Goal: Information Seeking & Learning: Learn about a topic

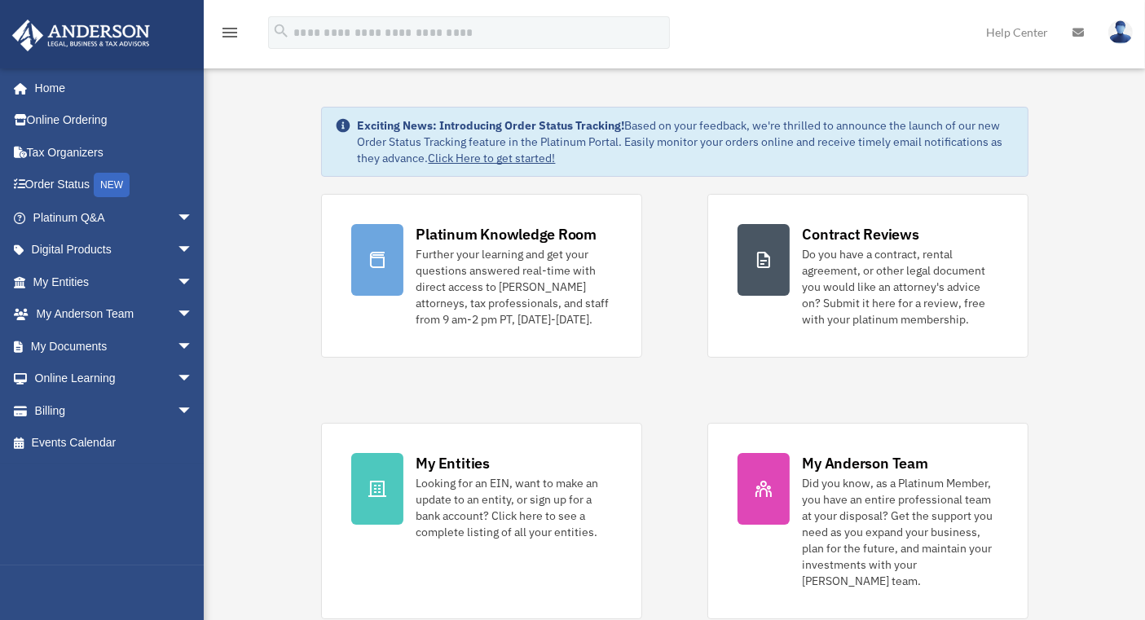
click at [67, 90] on link "Home" at bounding box center [110, 88] width 198 height 33
click at [82, 146] on link "Tax Organizers" at bounding box center [114, 152] width 206 height 33
drag, startPoint x: 0, startPoint y: 0, endPoint x: 1065, endPoint y: 155, distance: 1076.0
click at [74, 182] on link "Order Status NEW" at bounding box center [114, 185] width 206 height 33
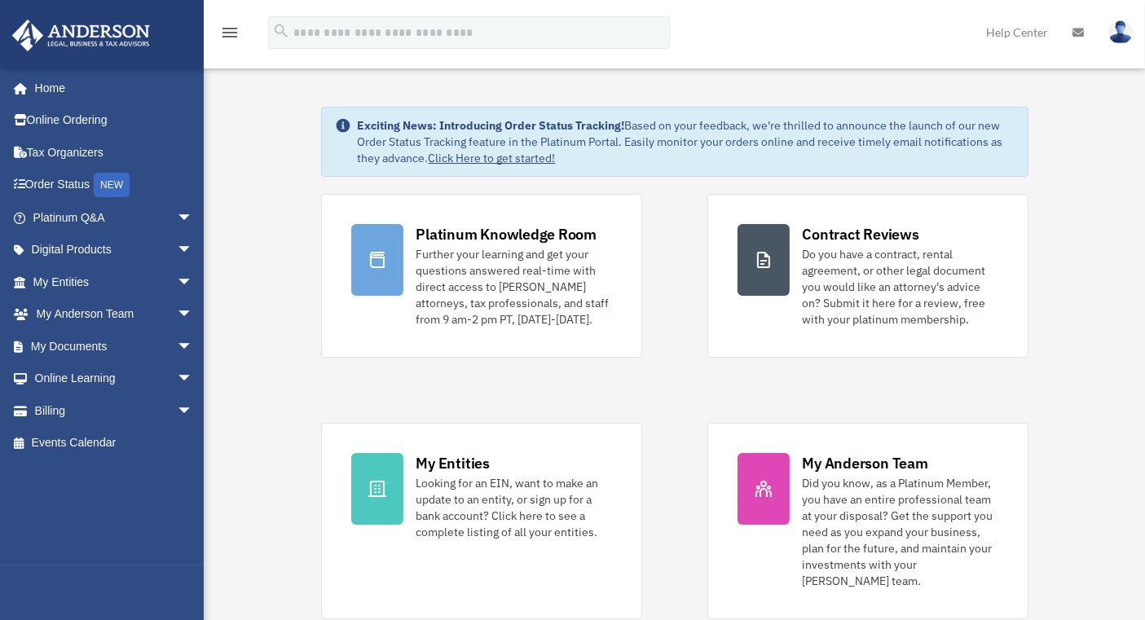
click at [177, 218] on span "arrow_drop_down" at bounding box center [193, 217] width 33 height 33
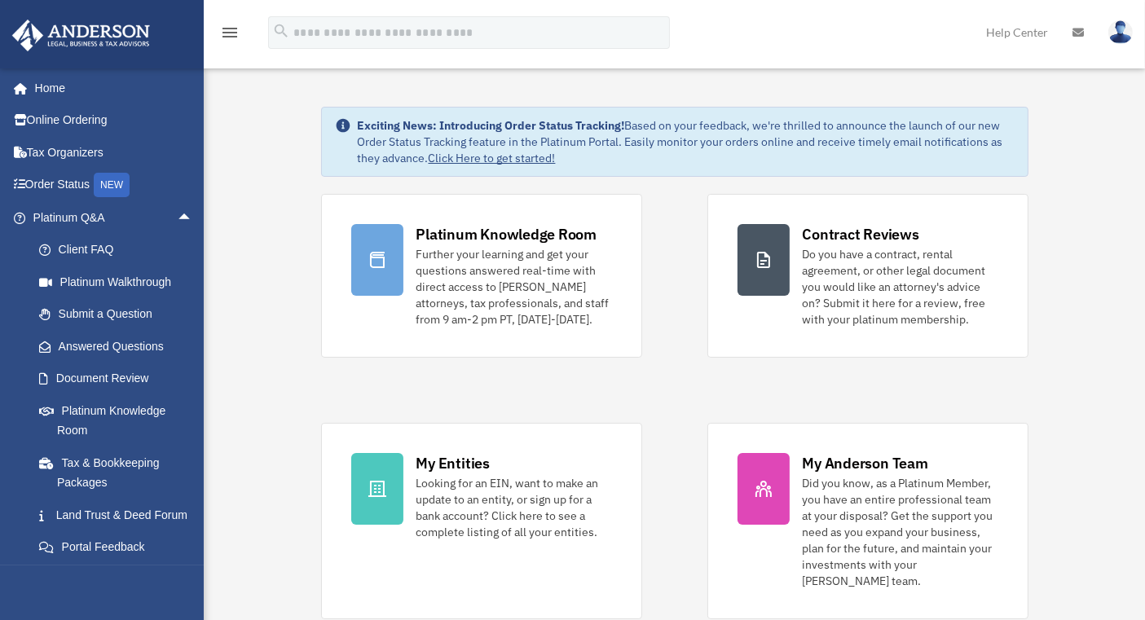
scroll to position [90, 0]
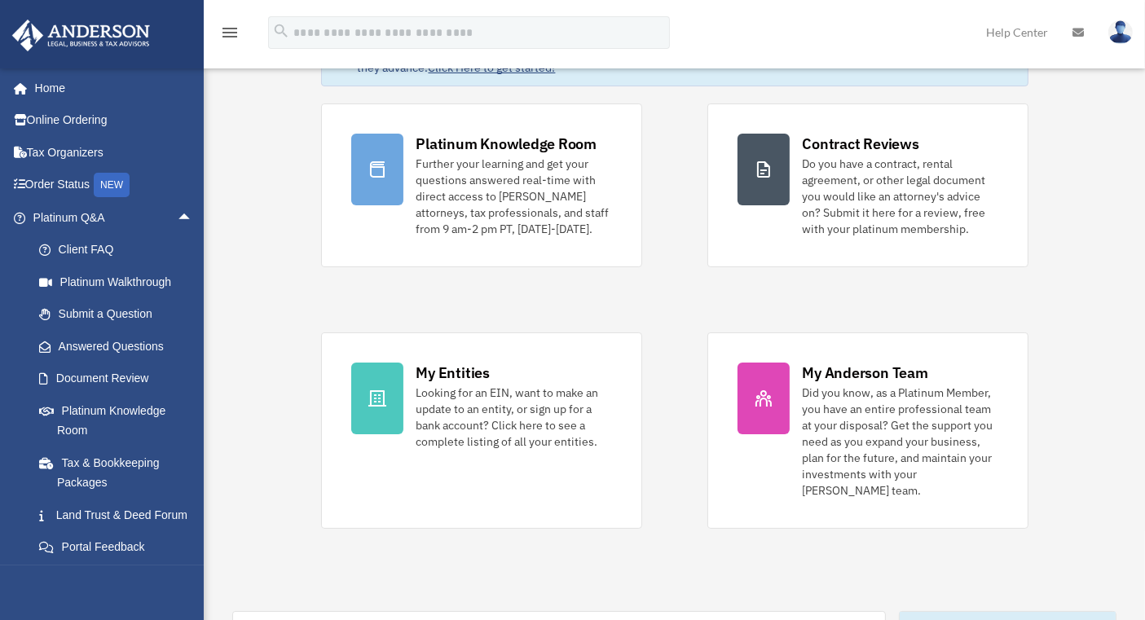
click at [93, 257] on link "Client FAQ" at bounding box center [120, 250] width 195 height 33
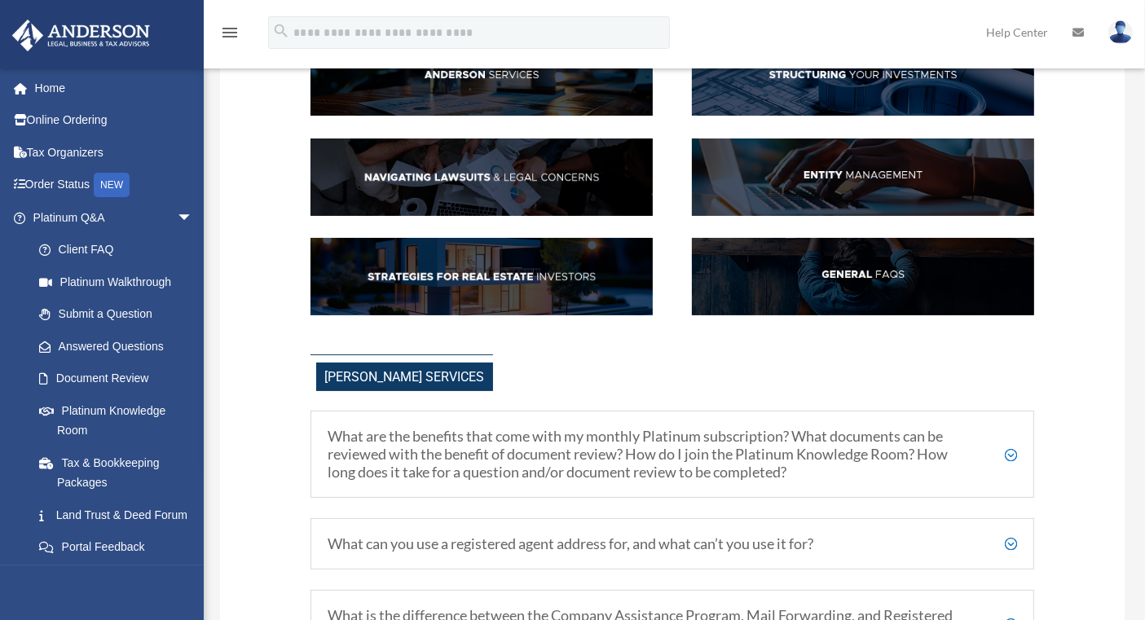
scroll to position [362, 0]
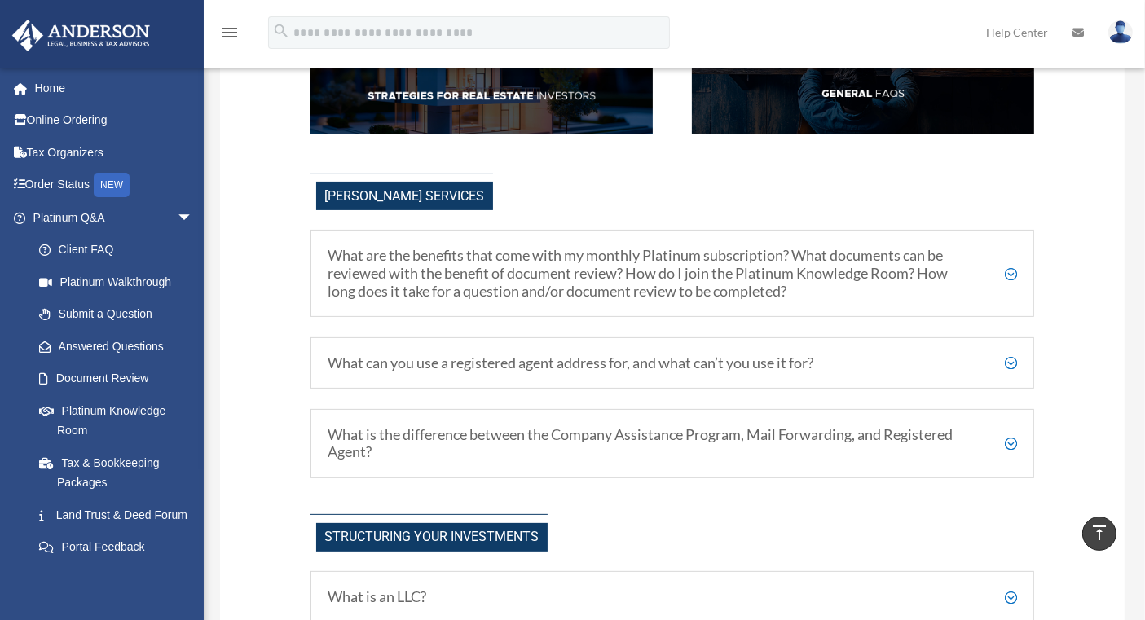
click at [1012, 363] on h5 "What can you use a registered agent address for, and what can’t you use it for?" at bounding box center [671, 363] width 689 height 18
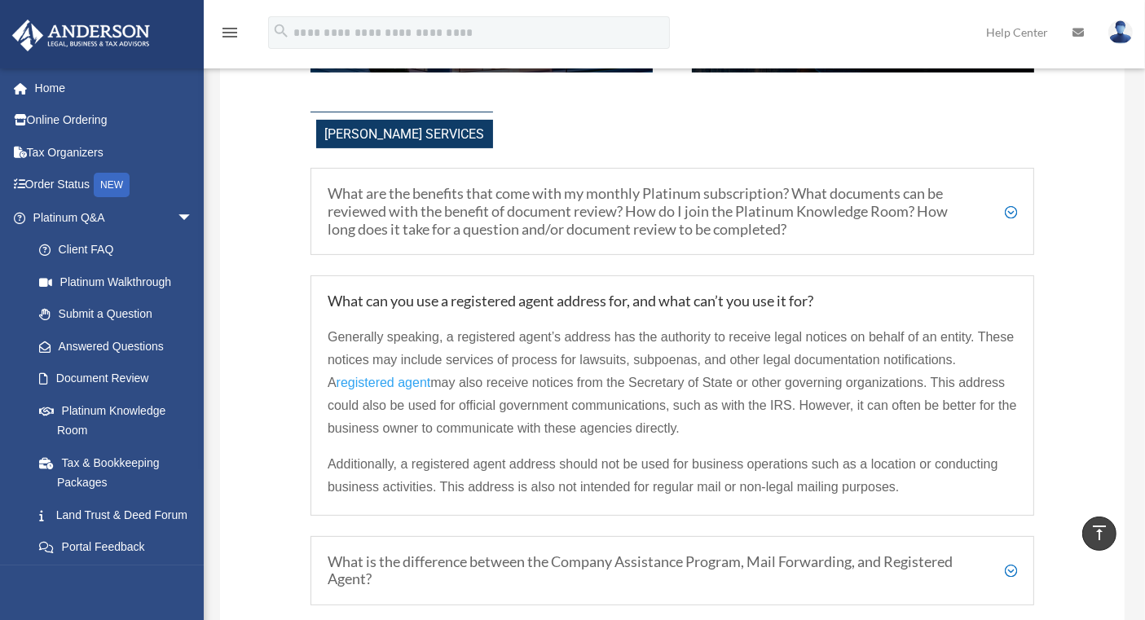
scroll to position [452, 0]
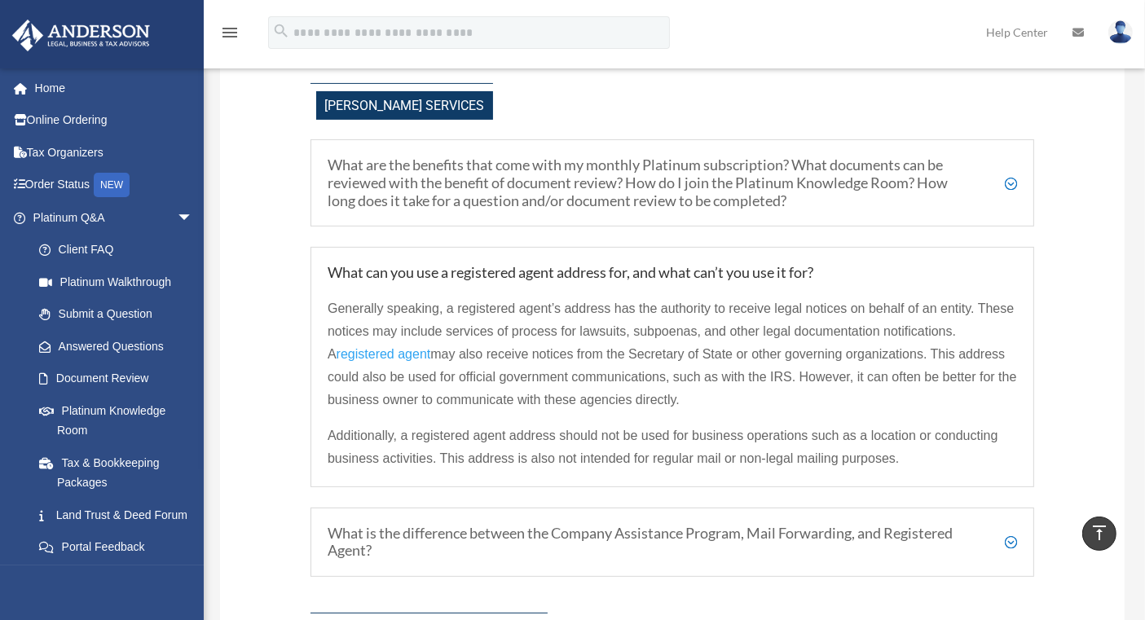
click at [1015, 182] on h5 "What are the benefits that come with my monthly Platinum subscription? What doc…" at bounding box center [671, 182] width 689 height 53
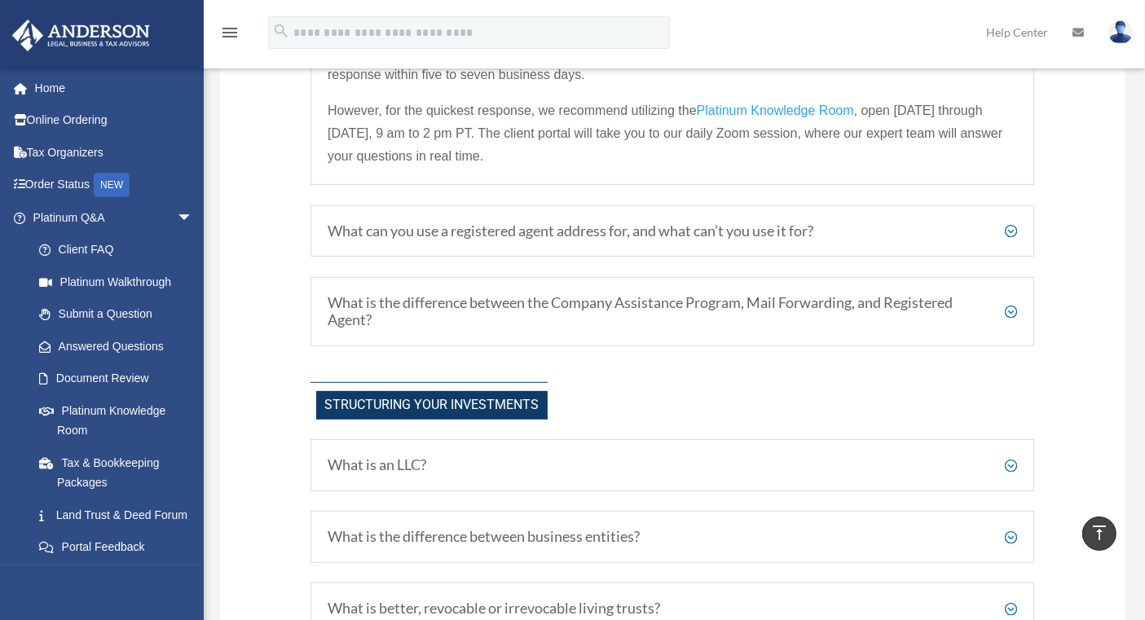
scroll to position [815, 0]
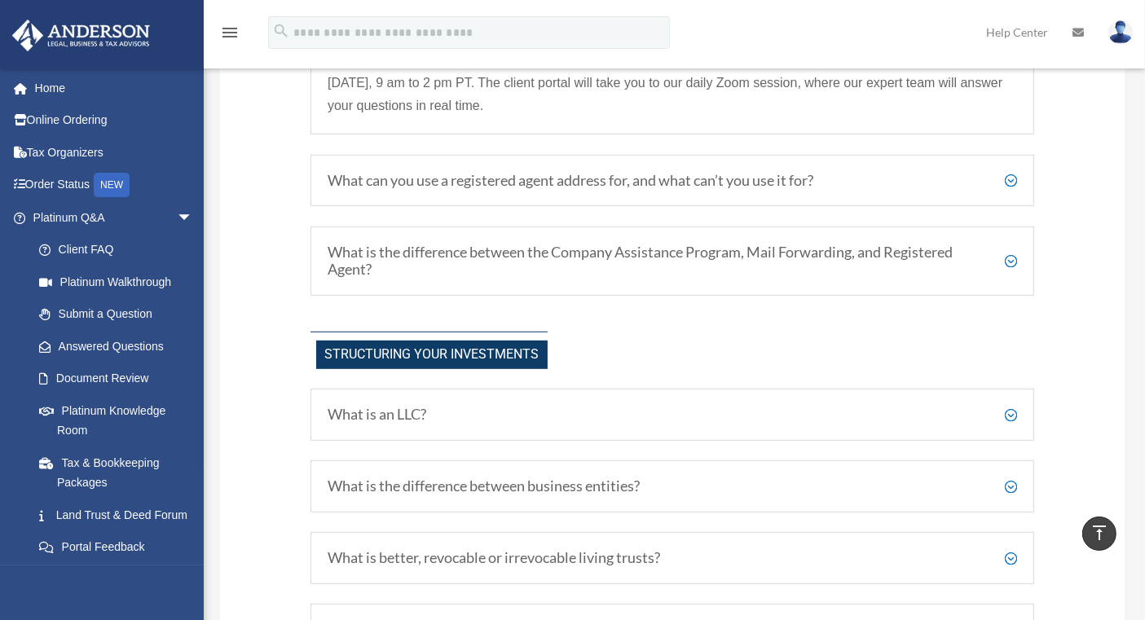
click at [1009, 260] on h5 "What is the difference between the Company Assistance Program, Mail Forwarding,…" at bounding box center [671, 261] width 689 height 35
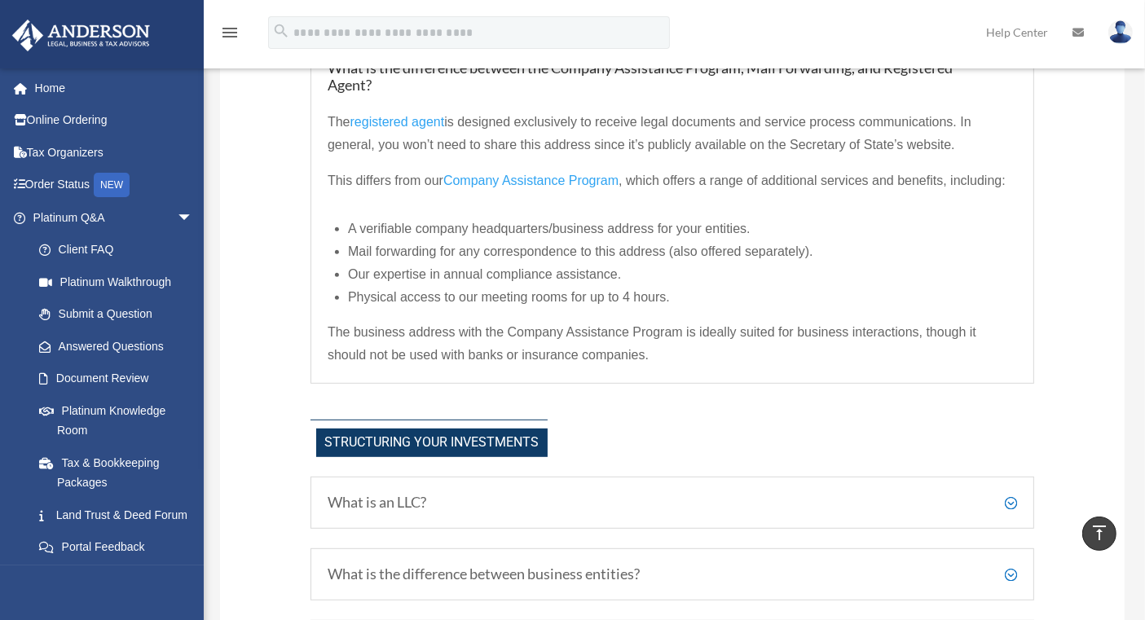
scroll to position [637, 0]
